Goal: Task Accomplishment & Management: Manage account settings

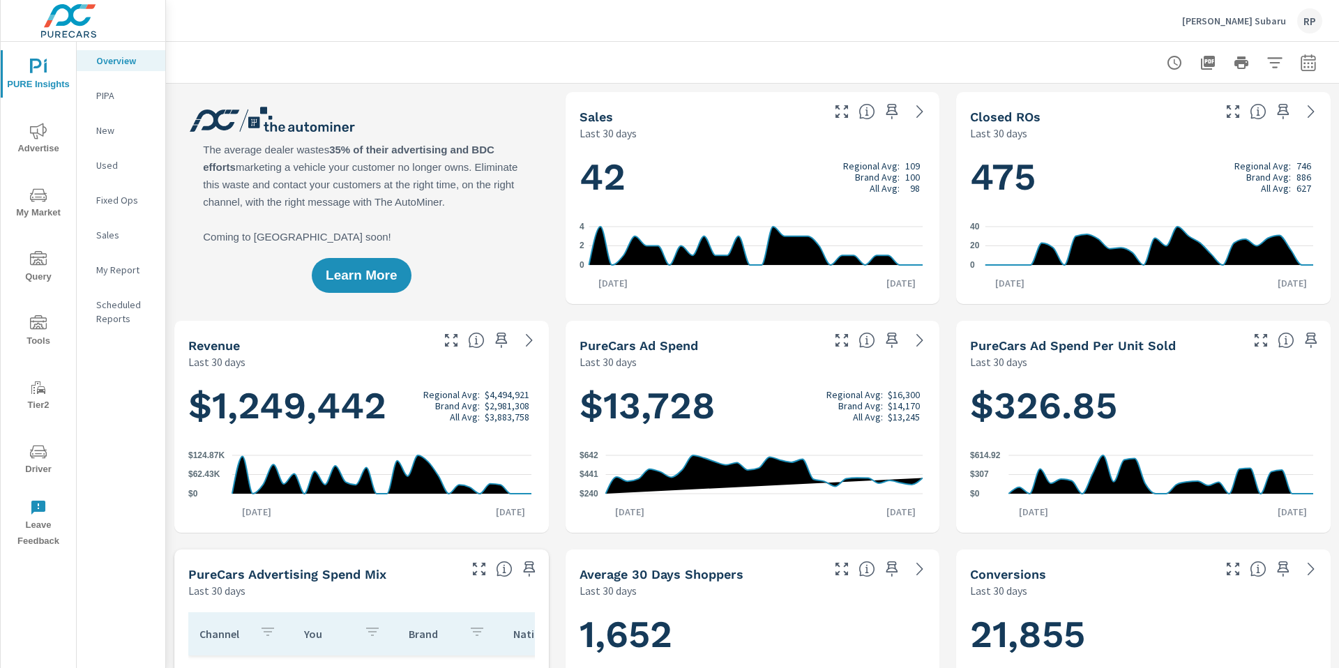
scroll to position [1, 0]
click at [1310, 20] on div "RP" at bounding box center [1309, 20] width 25 height 25
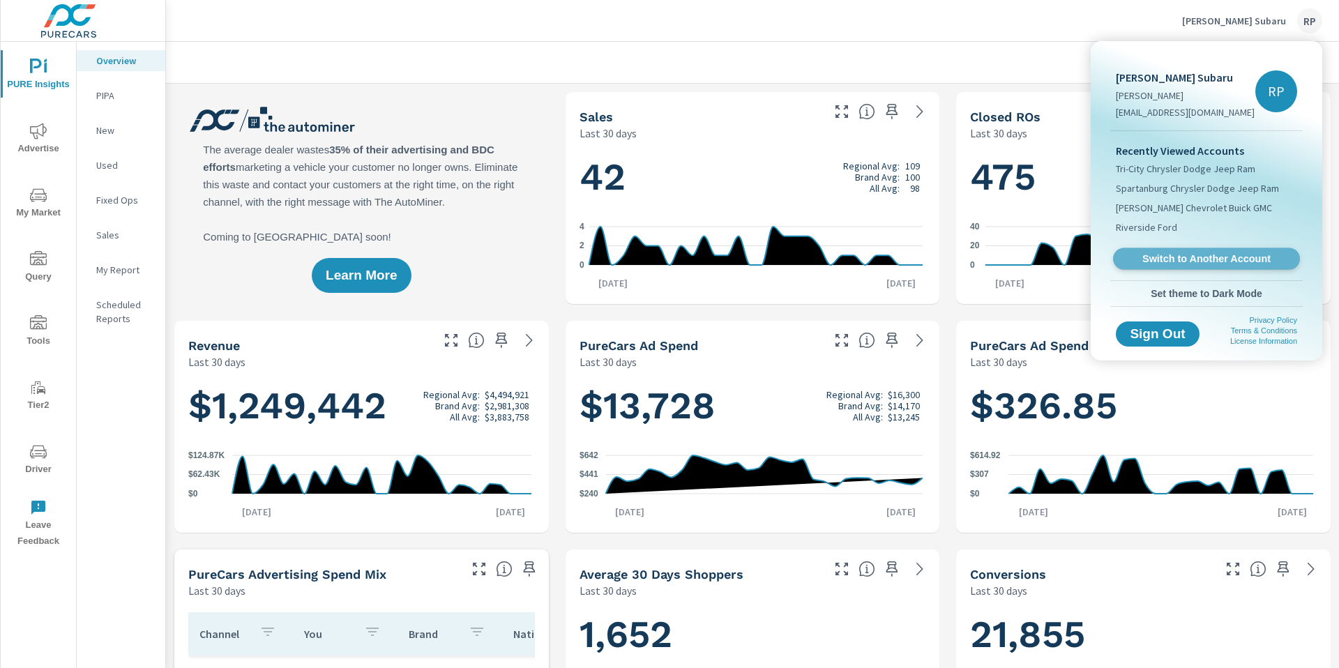
click at [1205, 255] on span "Switch to Another Account" at bounding box center [1206, 259] width 171 height 13
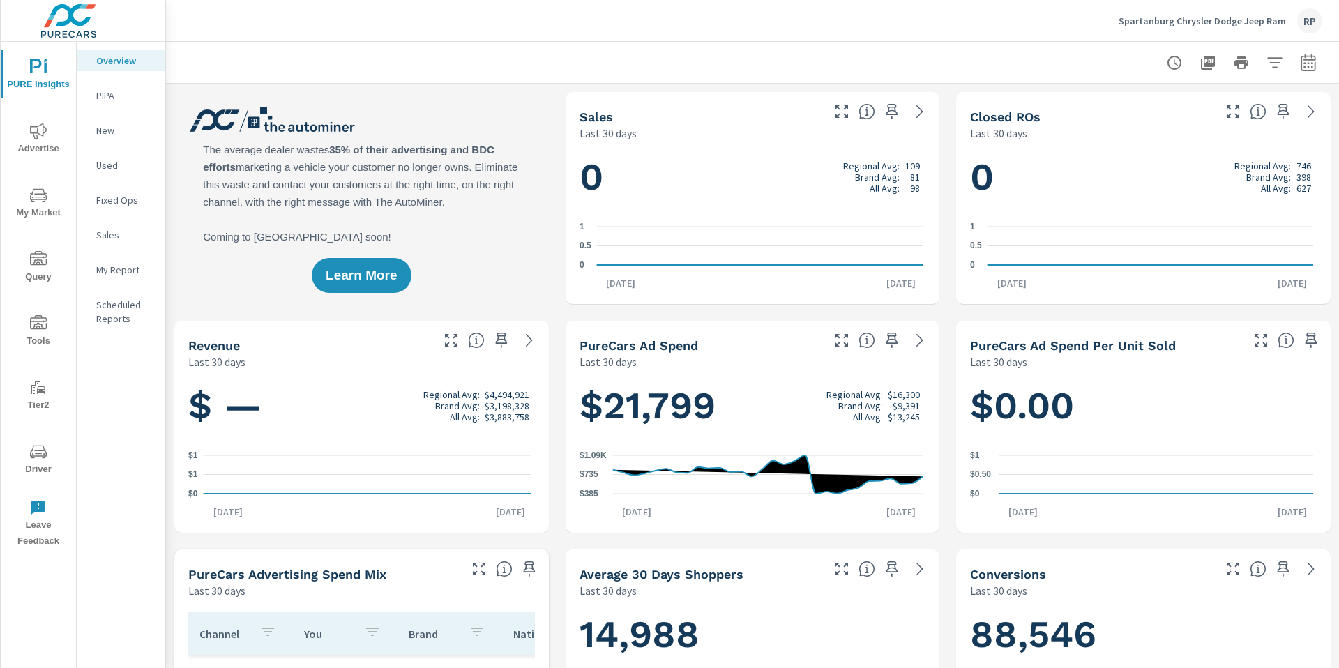
scroll to position [1, 0]
click at [47, 453] on span "Driver" at bounding box center [38, 461] width 67 height 34
